Goal: Task Accomplishment & Management: Use online tool/utility

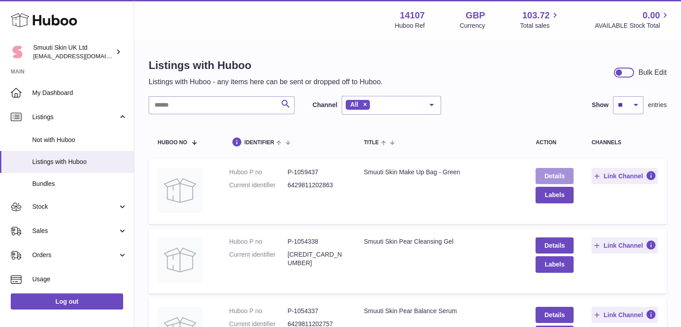
drag, startPoint x: 283, startPoint y: 242, endPoint x: 550, endPoint y: 174, distance: 275.3
click at [550, 174] on link "Details" at bounding box center [554, 176] width 38 height 16
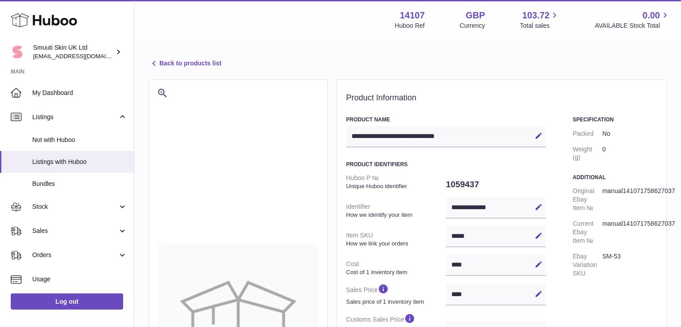
select select "***"
select select "****"
drag, startPoint x: 478, startPoint y: 240, endPoint x: 440, endPoint y: 237, distance: 37.3
drag, startPoint x: 471, startPoint y: 236, endPoint x: 455, endPoint y: 236, distance: 16.1
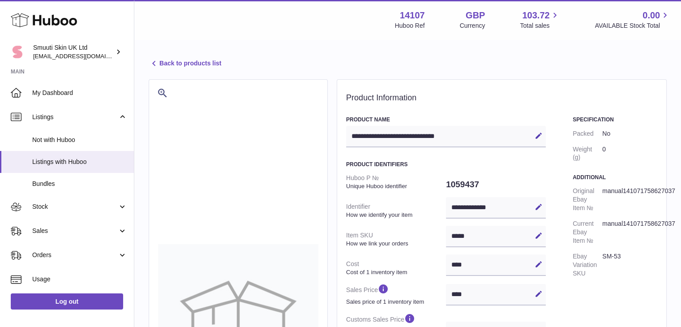
click at [455, 236] on div "***** Edit Cancel Save" at bounding box center [496, 236] width 100 height 21
click at [465, 235] on div "***** Edit Cancel Save" at bounding box center [496, 236] width 100 height 21
drag, startPoint x: 472, startPoint y: 236, endPoint x: 448, endPoint y: 236, distance: 24.2
click at [448, 236] on div "***** Edit Cancel Save" at bounding box center [496, 236] width 100 height 21
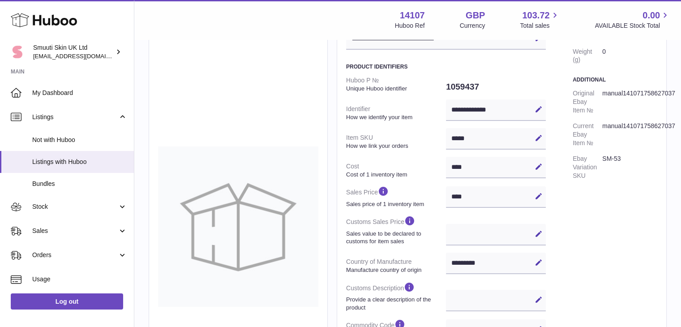
scroll to position [98, 0]
drag, startPoint x: 475, startPoint y: 137, endPoint x: 446, endPoint y: 135, distance: 29.6
click at [446, 135] on div "***** Edit Cancel Save" at bounding box center [496, 137] width 100 height 21
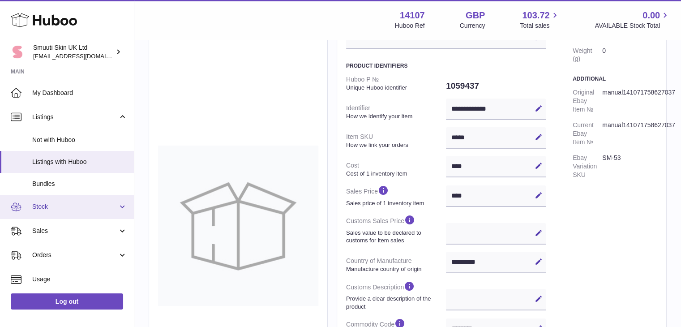
click at [122, 205] on link "Stock" at bounding box center [67, 207] width 134 height 24
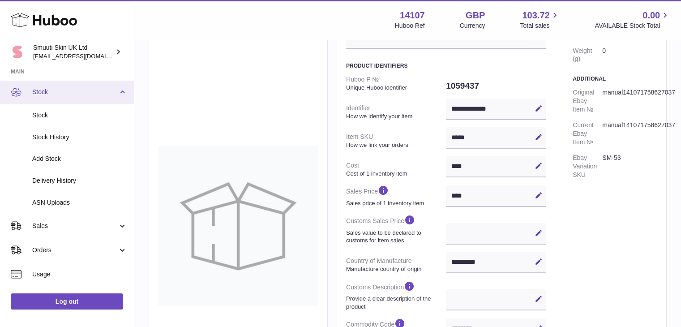
scroll to position [116, 0]
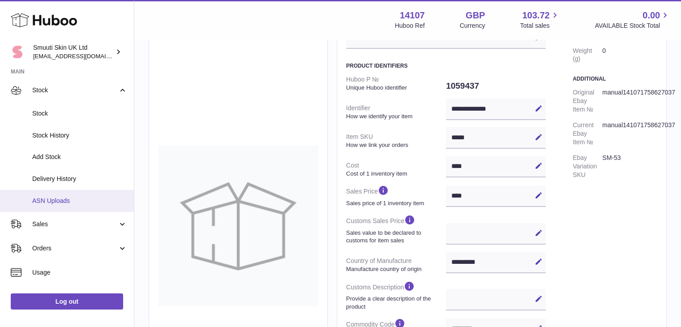
click at [57, 197] on span "ASN Uploads" at bounding box center [79, 200] width 95 height 9
click at [56, 199] on span "ASN Uploads" at bounding box center [79, 200] width 95 height 9
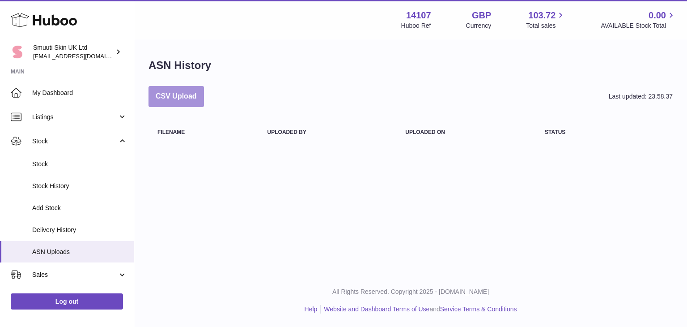
click at [186, 89] on button "CSV Upload" at bounding box center [176, 96] width 55 height 21
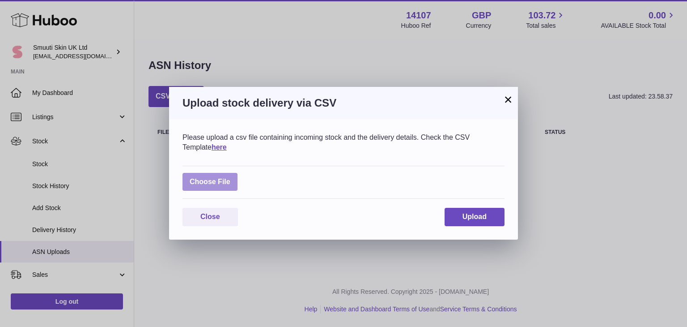
click at [218, 179] on label at bounding box center [210, 182] width 55 height 18
click at [230, 178] on input "file" at bounding box center [230, 177] width 0 height 0
click at [509, 99] on button "×" at bounding box center [508, 99] width 11 height 11
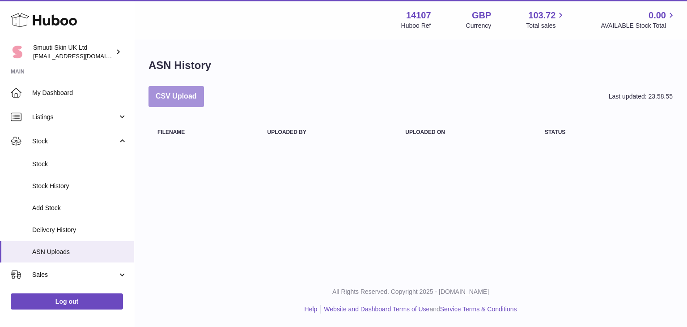
click at [186, 97] on button "CSV Upload" at bounding box center [176, 96] width 55 height 21
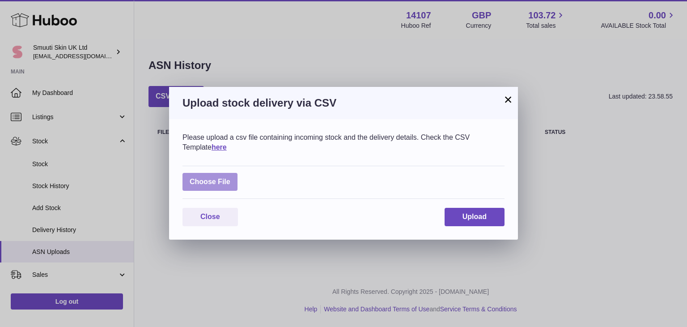
click at [221, 178] on label at bounding box center [210, 182] width 55 height 18
click at [230, 178] on input "file" at bounding box center [230, 177] width 0 height 0
click at [477, 213] on span "Upload" at bounding box center [475, 217] width 24 height 8
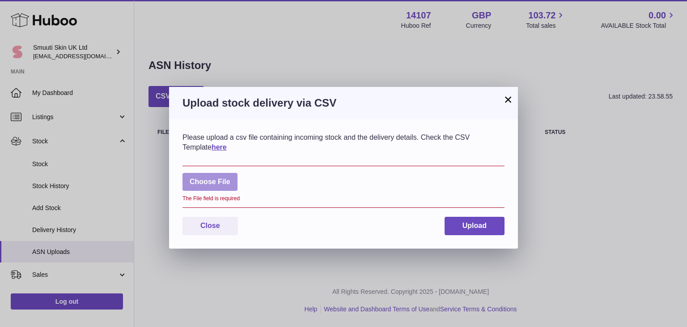
click at [229, 176] on label at bounding box center [210, 182] width 55 height 18
click at [230, 177] on input "file" at bounding box center [230, 177] width 0 height 0
click at [516, 97] on div "Upload stock delivery via CSV" at bounding box center [343, 103] width 349 height 32
click at [506, 104] on button "×" at bounding box center [508, 99] width 11 height 11
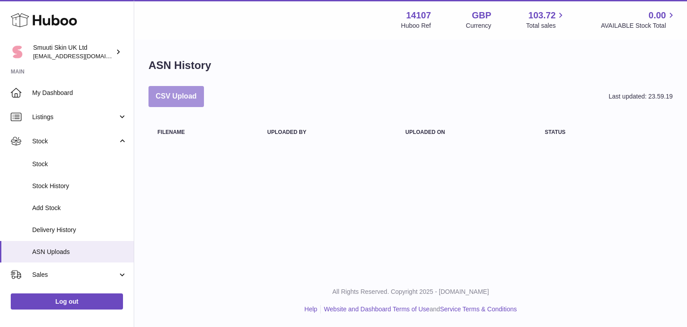
click at [182, 90] on button "CSV Upload" at bounding box center [176, 96] width 55 height 21
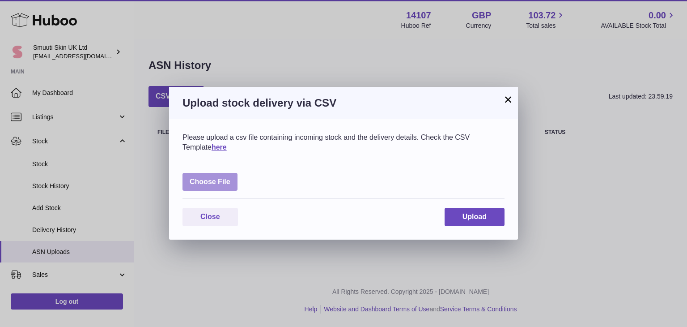
click at [213, 179] on label at bounding box center [210, 182] width 55 height 18
click at [230, 178] on input "file" at bounding box center [230, 177] width 0 height 0
type input "**********"
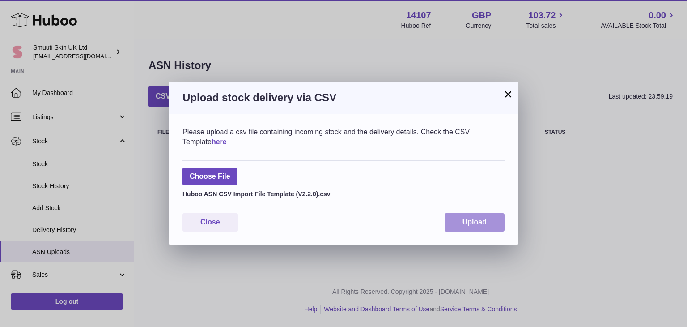
click at [475, 223] on span "Upload" at bounding box center [475, 222] width 24 height 8
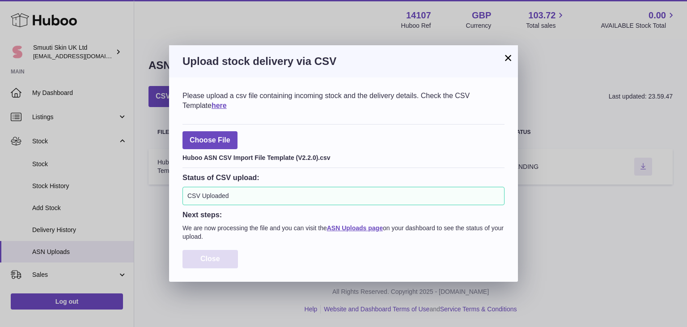
click at [217, 255] on span "Close" at bounding box center [211, 259] width 20 height 8
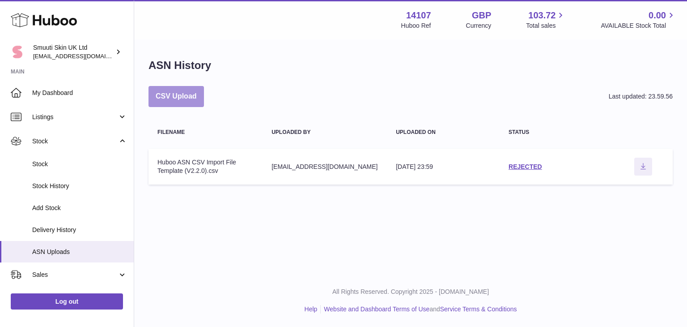
click at [160, 92] on button "CSV Upload" at bounding box center [176, 96] width 55 height 21
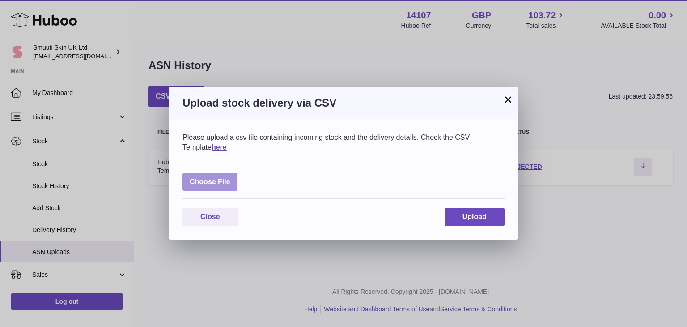
click at [205, 188] on label at bounding box center [210, 182] width 55 height 18
click at [230, 178] on input "file" at bounding box center [230, 177] width 0 height 0
click at [507, 94] on button "×" at bounding box center [508, 99] width 11 height 11
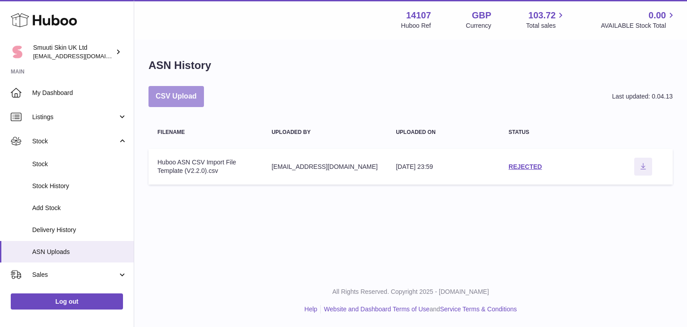
click at [181, 94] on button "CSV Upload" at bounding box center [176, 96] width 55 height 21
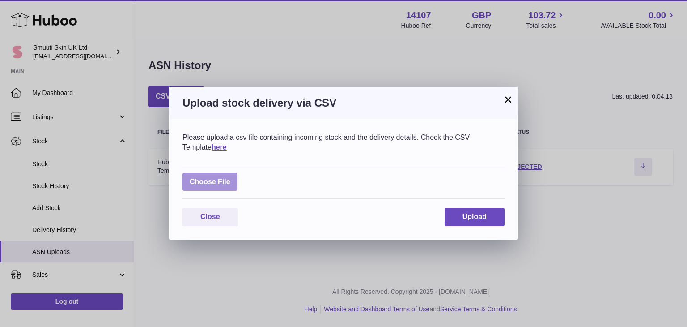
click at [203, 177] on label at bounding box center [210, 182] width 55 height 18
click at [230, 177] on input "file" at bounding box center [230, 177] width 0 height 0
type input "**********"
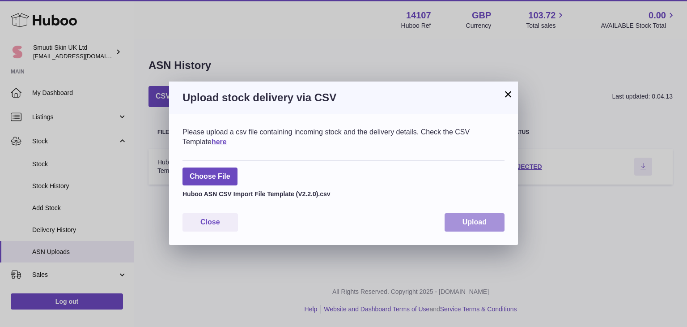
click at [473, 214] on button "Upload" at bounding box center [475, 222] width 60 height 18
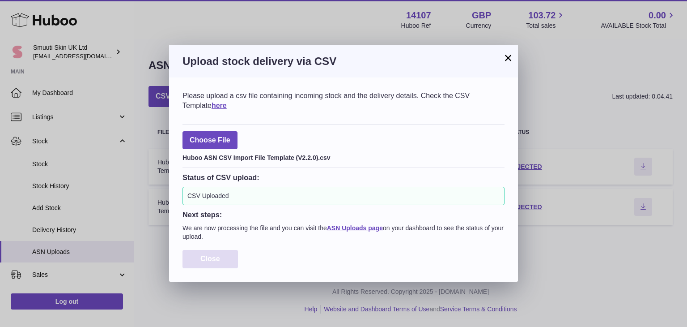
click at [213, 258] on span "Close" at bounding box center [211, 259] width 20 height 8
